Goal: Transaction & Acquisition: Purchase product/service

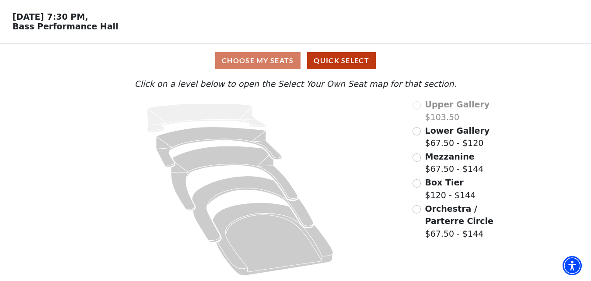
scroll to position [32, 0]
click at [419, 131] on input "Lower Gallery$67.50 - $120\a" at bounding box center [417, 131] width 8 height 8
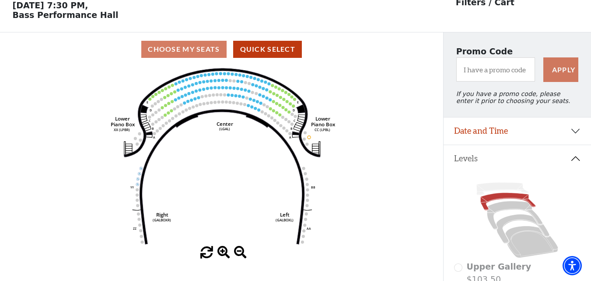
scroll to position [41, 0]
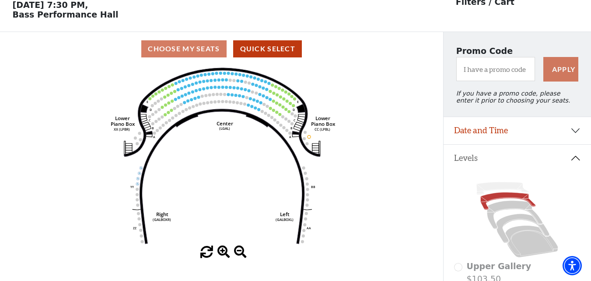
click at [202, 127] on icon "Right (GALBOXR) E D C B A E D C B A YY ZZ Left (GALBOXL) BB AA Center Lower Pia…" at bounding box center [221, 156] width 399 height 180
click at [204, 127] on icon "Right (GALBOXR) E D C B A E D C B A YY ZZ Left (GALBOXL) BB AA Center Lower Pia…" at bounding box center [221, 156] width 399 height 180
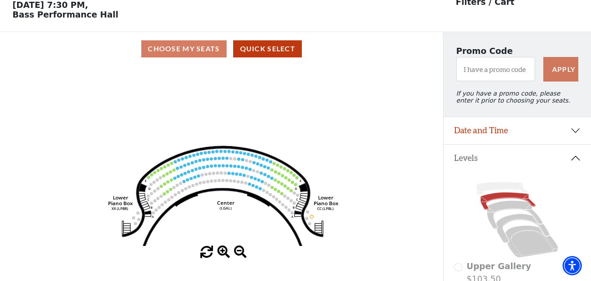
drag, startPoint x: 216, startPoint y: 115, endPoint x: 216, endPoint y: 187, distance: 71.8
click at [216, 187] on icon "Right (GALBOXR) E D C B A E D C B A YY ZZ Left (GALBOXL) BB AA Center Lower Pia…" at bounding box center [221, 156] width 399 height 180
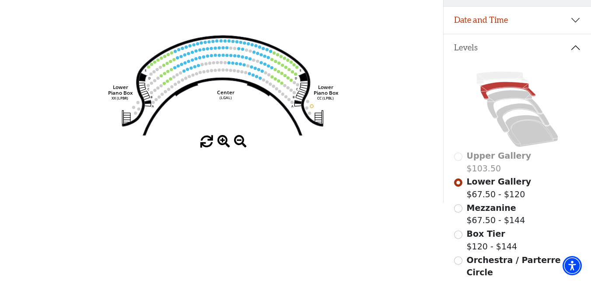
scroll to position [175, 0]
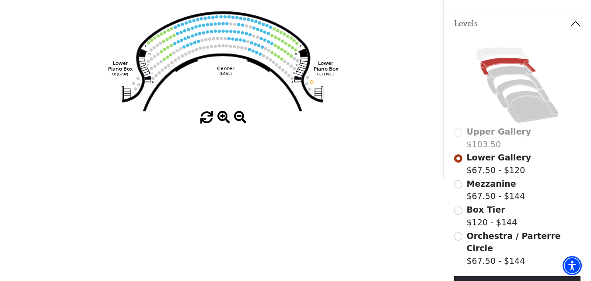
click at [225, 120] on span at bounding box center [224, 117] width 13 height 13
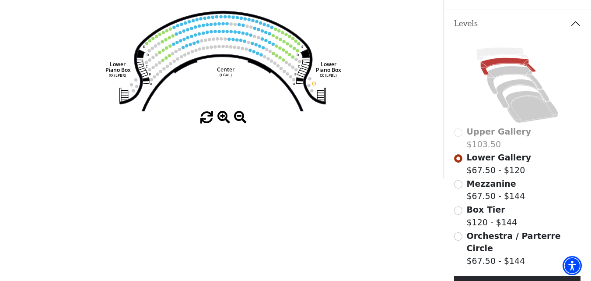
click at [225, 120] on span at bounding box center [224, 117] width 13 height 13
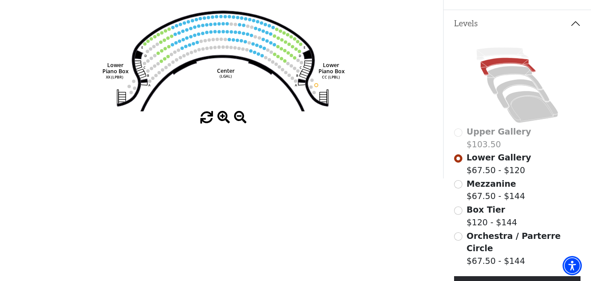
click at [225, 120] on span at bounding box center [224, 117] width 13 height 13
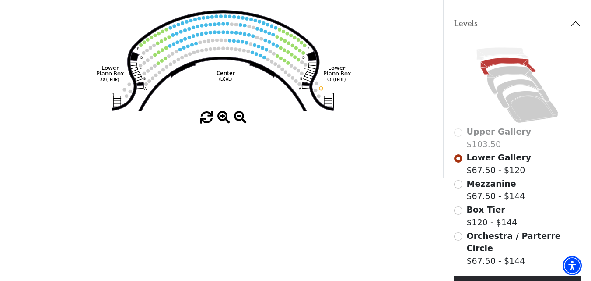
click at [225, 120] on span at bounding box center [224, 117] width 13 height 13
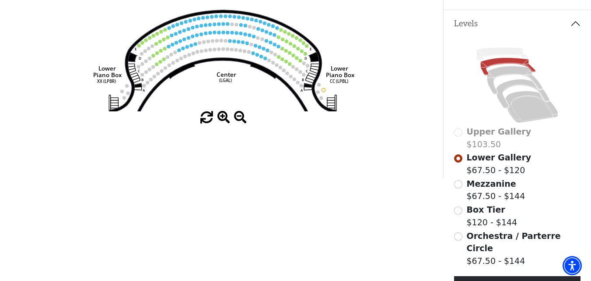
click at [225, 120] on span at bounding box center [224, 117] width 13 height 13
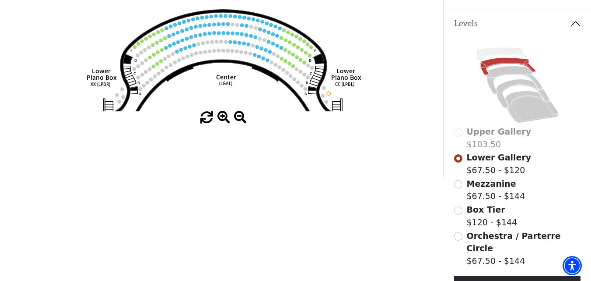
click at [225, 120] on span at bounding box center [224, 117] width 13 height 13
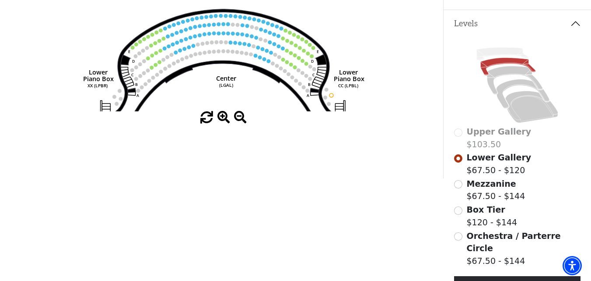
click at [225, 120] on span at bounding box center [224, 117] width 13 height 13
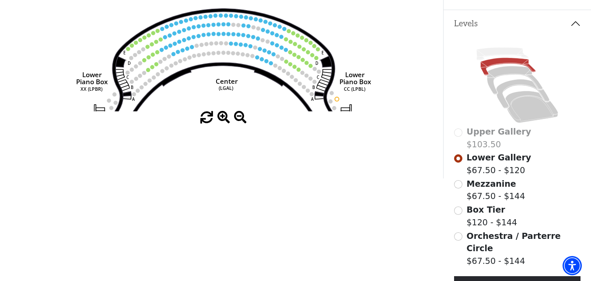
click at [225, 120] on span at bounding box center [224, 117] width 13 height 13
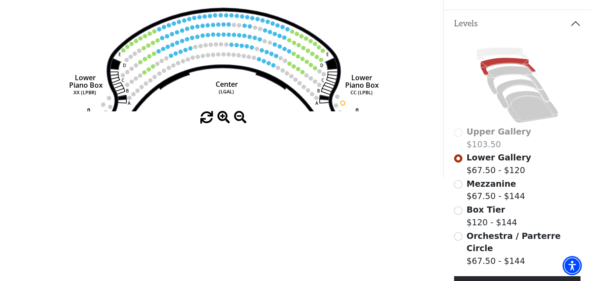
click at [225, 120] on span at bounding box center [224, 117] width 13 height 13
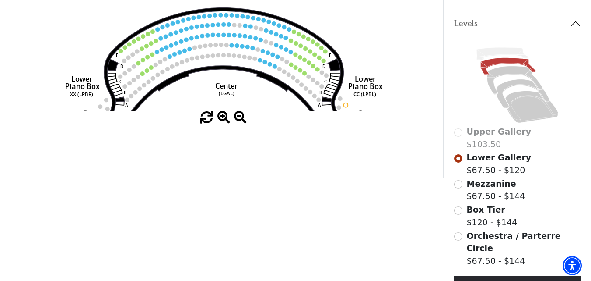
click at [225, 120] on span at bounding box center [224, 117] width 13 height 13
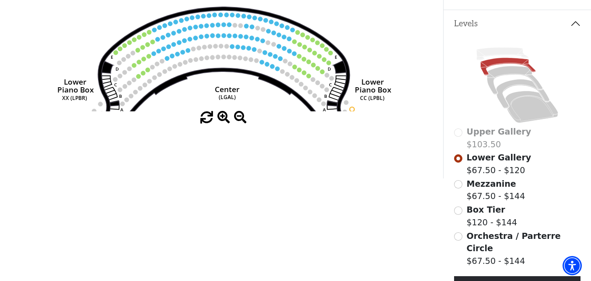
click at [225, 120] on span at bounding box center [224, 117] width 13 height 13
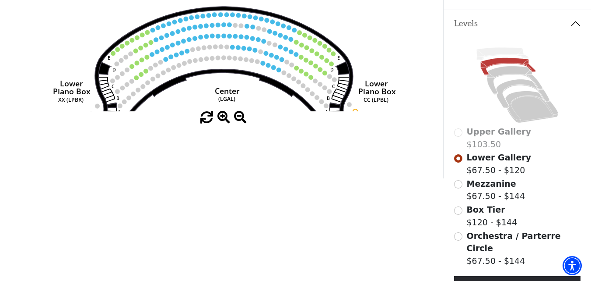
click at [225, 120] on span at bounding box center [224, 117] width 13 height 13
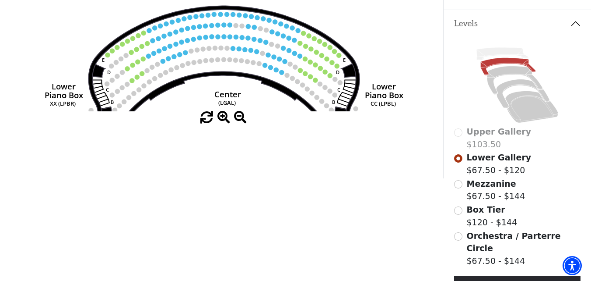
click at [225, 120] on span at bounding box center [224, 117] width 13 height 13
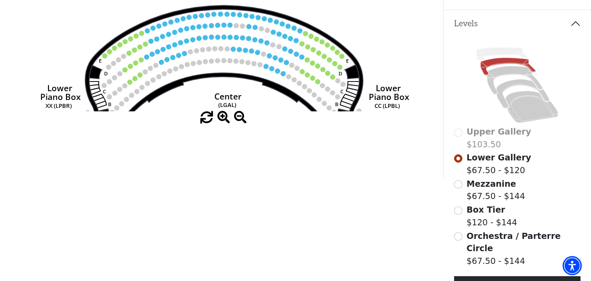
click at [225, 120] on span at bounding box center [224, 117] width 13 height 13
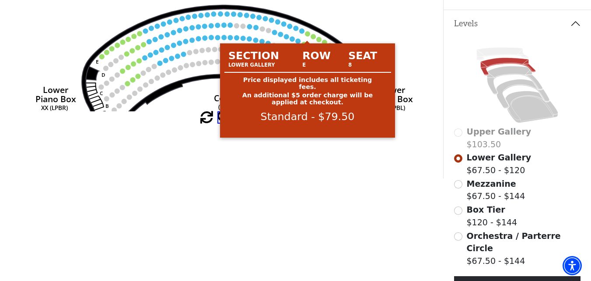
click at [306, 36] on circle at bounding box center [307, 33] width 5 height 5
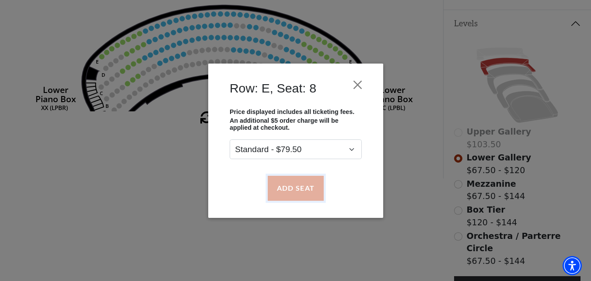
click at [296, 190] on button "Add Seat" at bounding box center [295, 188] width 56 height 25
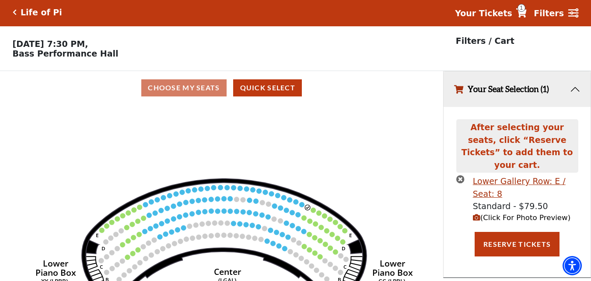
scroll to position [0, 0]
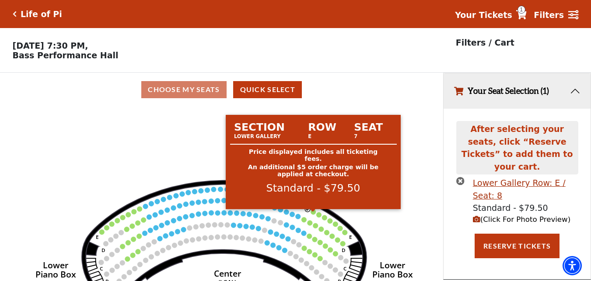
click at [313, 214] on circle at bounding box center [313, 211] width 5 height 5
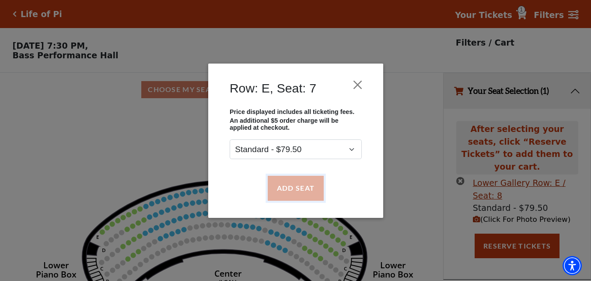
click at [299, 191] on button "Add Seat" at bounding box center [295, 188] width 56 height 25
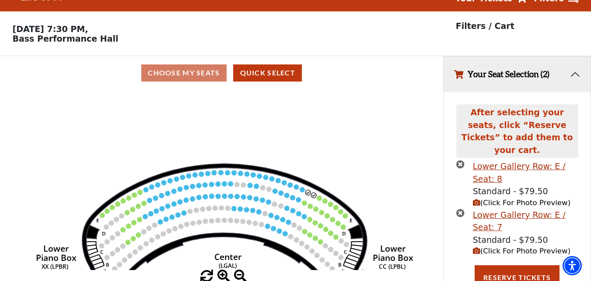
click at [317, 201] on use "Seat Selected" at bounding box center [320, 198] width 6 height 6
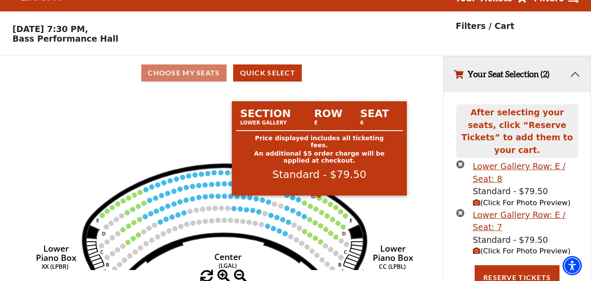
click at [319, 201] on circle at bounding box center [319, 197] width 5 height 5
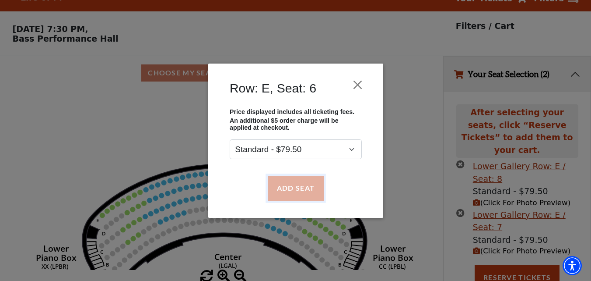
click at [317, 183] on button "Add Seat" at bounding box center [295, 188] width 56 height 25
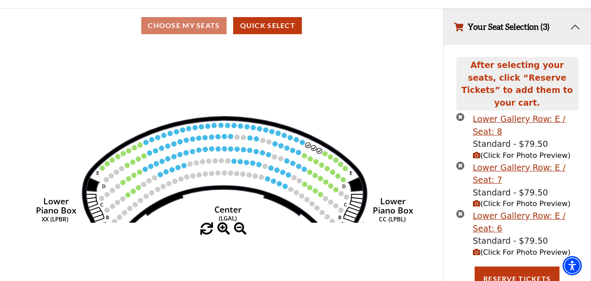
scroll to position [65, 0]
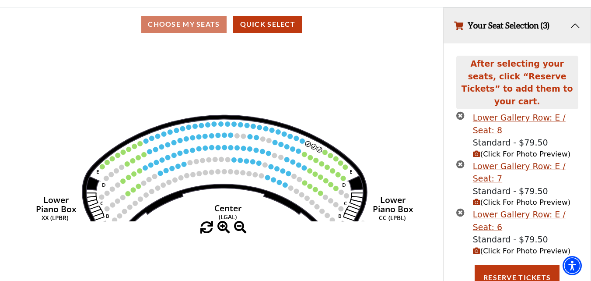
click at [323, 153] on icon "Right (GALBOXR) E D C B A E D C B A YY ZZ Left (GALBOXL) BB AA Center Lower Pia…" at bounding box center [221, 131] width 399 height 180
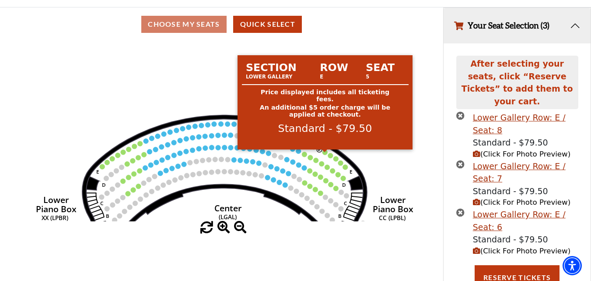
click at [327, 155] on circle at bounding box center [325, 151] width 5 height 5
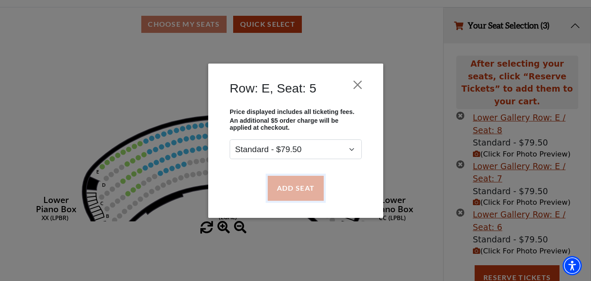
click at [311, 179] on button "Add Seat" at bounding box center [295, 188] width 56 height 25
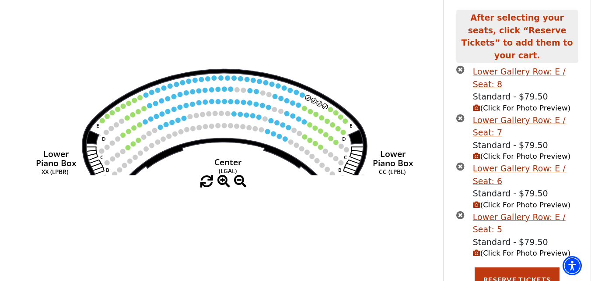
scroll to position [113, 0]
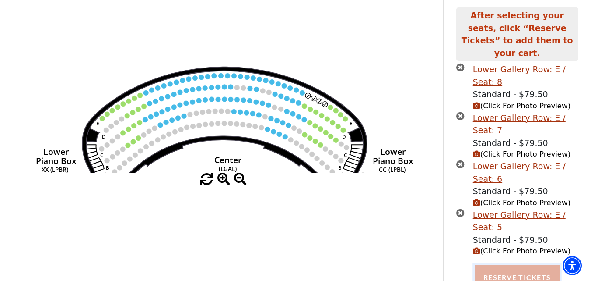
drag, startPoint x: 499, startPoint y: 264, endPoint x: 494, endPoint y: 228, distance: 36.3
click at [500, 265] on button "Reserve Tickets" at bounding box center [517, 277] width 85 height 25
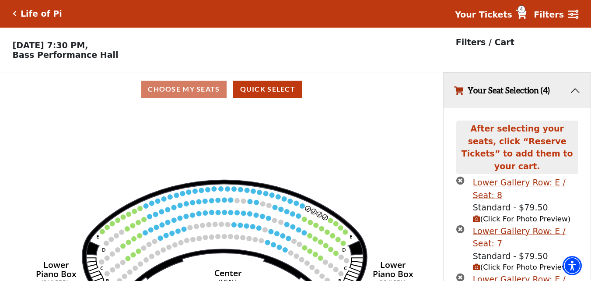
scroll to position [0, 0]
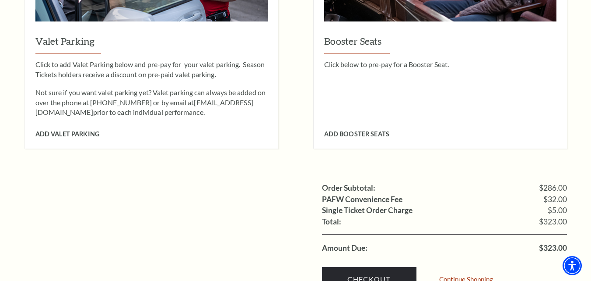
scroll to position [832, 0]
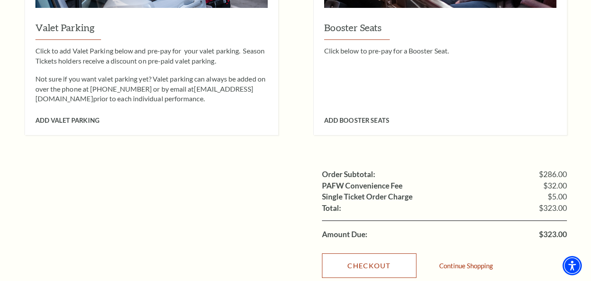
drag, startPoint x: 398, startPoint y: 239, endPoint x: 563, endPoint y: 204, distance: 168.5
click at [398, 253] on link "Checkout" at bounding box center [369, 265] width 95 height 25
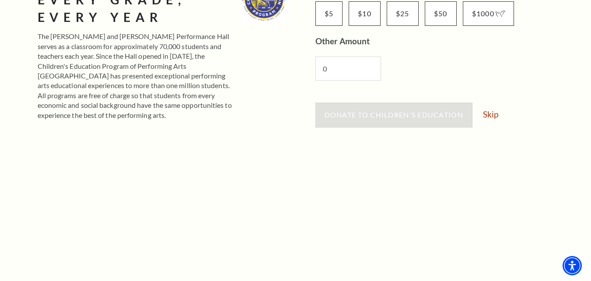
scroll to position [175, 0]
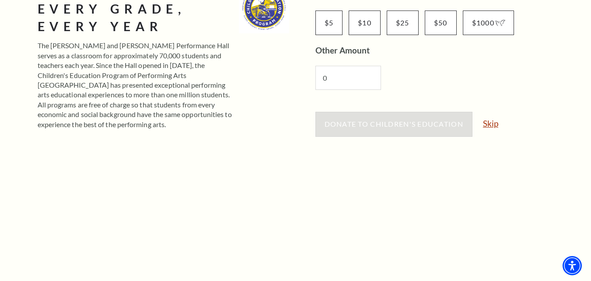
drag, startPoint x: 496, startPoint y: 124, endPoint x: 510, endPoint y: 115, distance: 16.9
click at [496, 124] on link "Skip" at bounding box center [490, 123] width 15 height 8
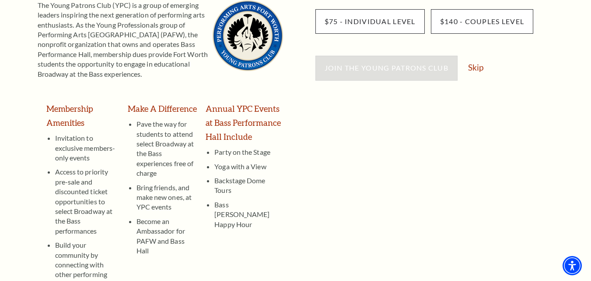
scroll to position [175, 0]
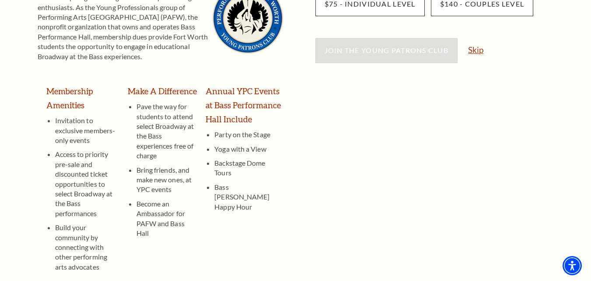
click at [476, 50] on link "Skip" at bounding box center [475, 50] width 15 height 8
click at [220, 139] on li "Party on the Stage" at bounding box center [249, 135] width 68 height 10
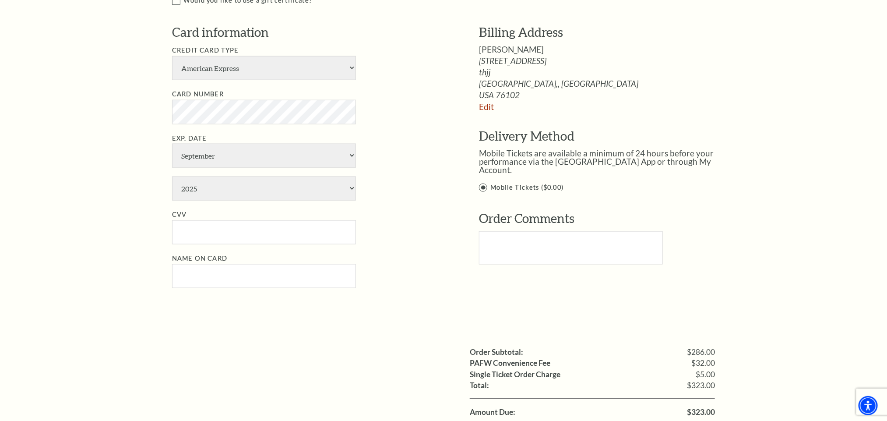
scroll to position [570, 0]
